Goal: Navigation & Orientation: Understand site structure

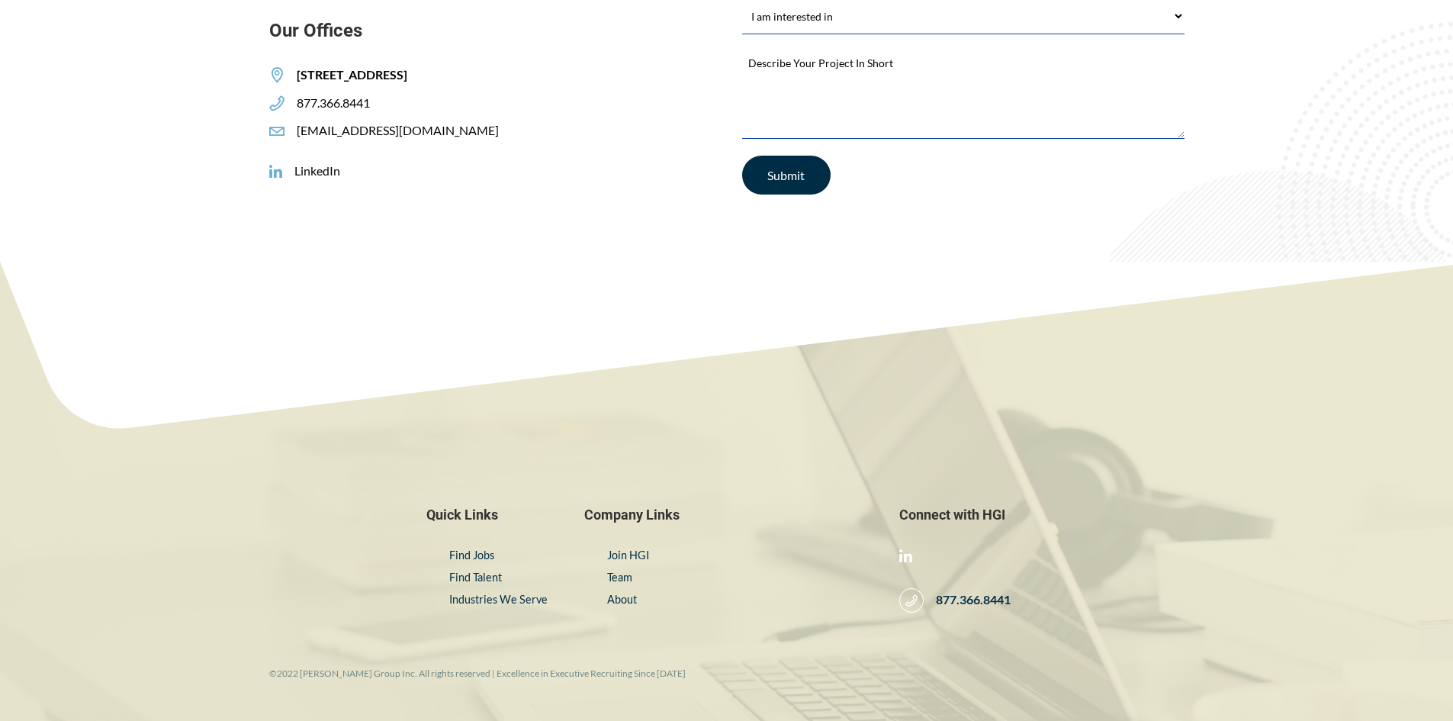
scroll to position [2611, 0]
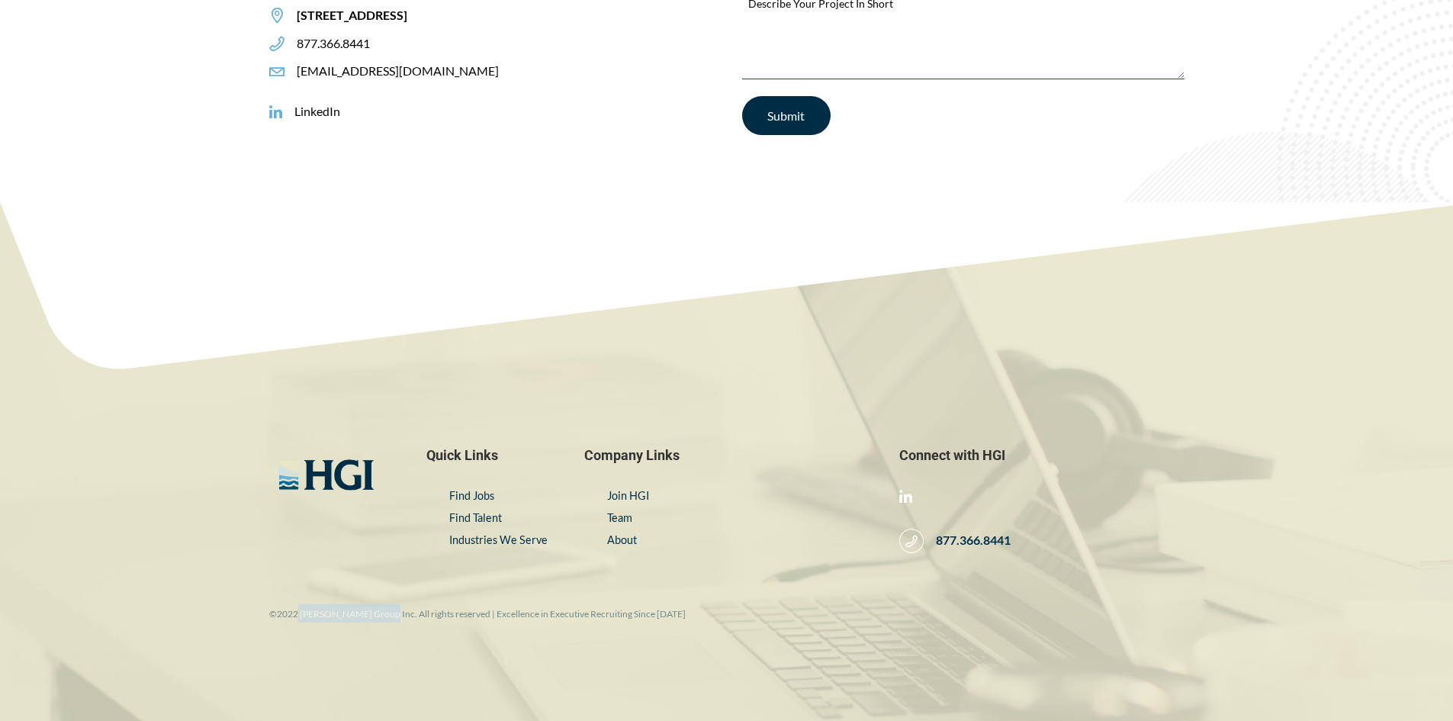
drag, startPoint x: 296, startPoint y: 614, endPoint x: 378, endPoint y: 615, distance: 81.6
click at [378, 615] on small "©2022 [PERSON_NAME] Group Inc. All rights reserved | Excellence in Executive Re…" at bounding box center [477, 613] width 416 height 11
copy small "Harrison Group Inc."
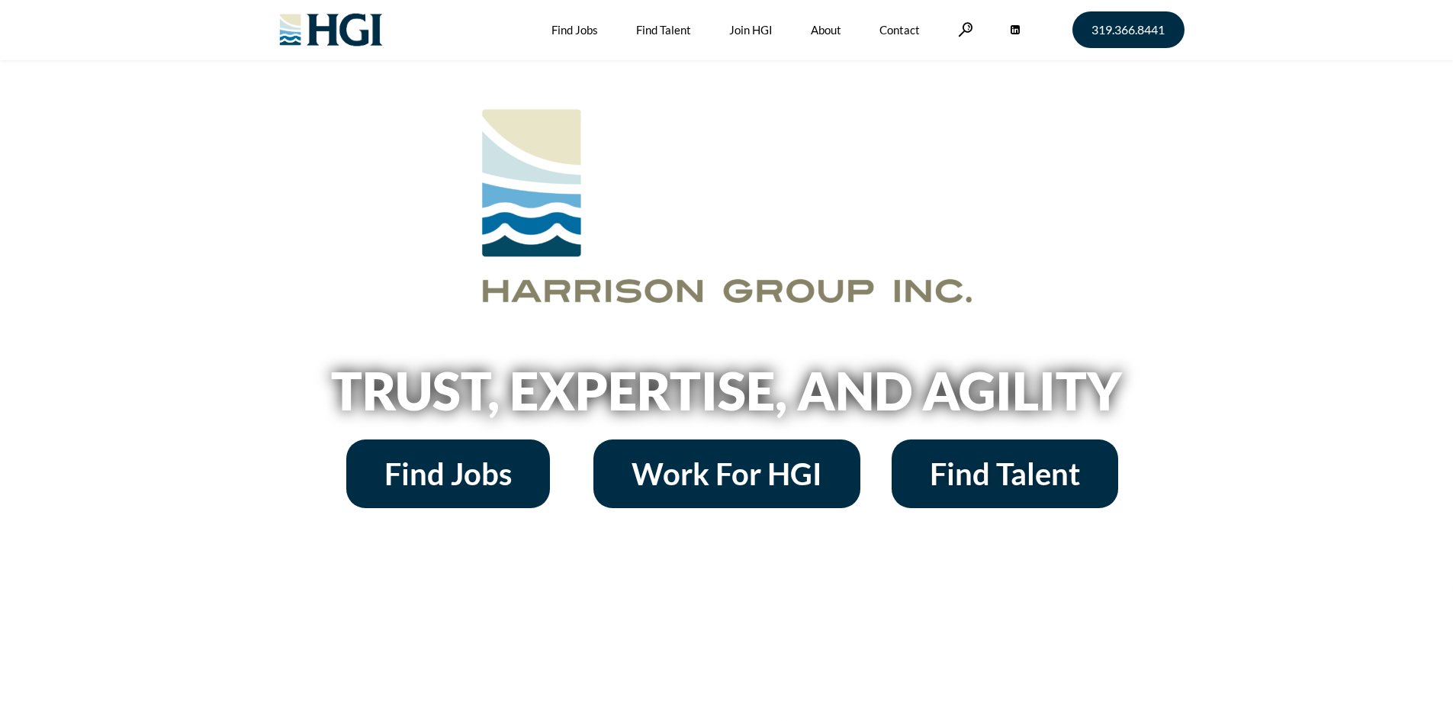
scroll to position [0, 0]
